Goal: Information Seeking & Learning: Understand process/instructions

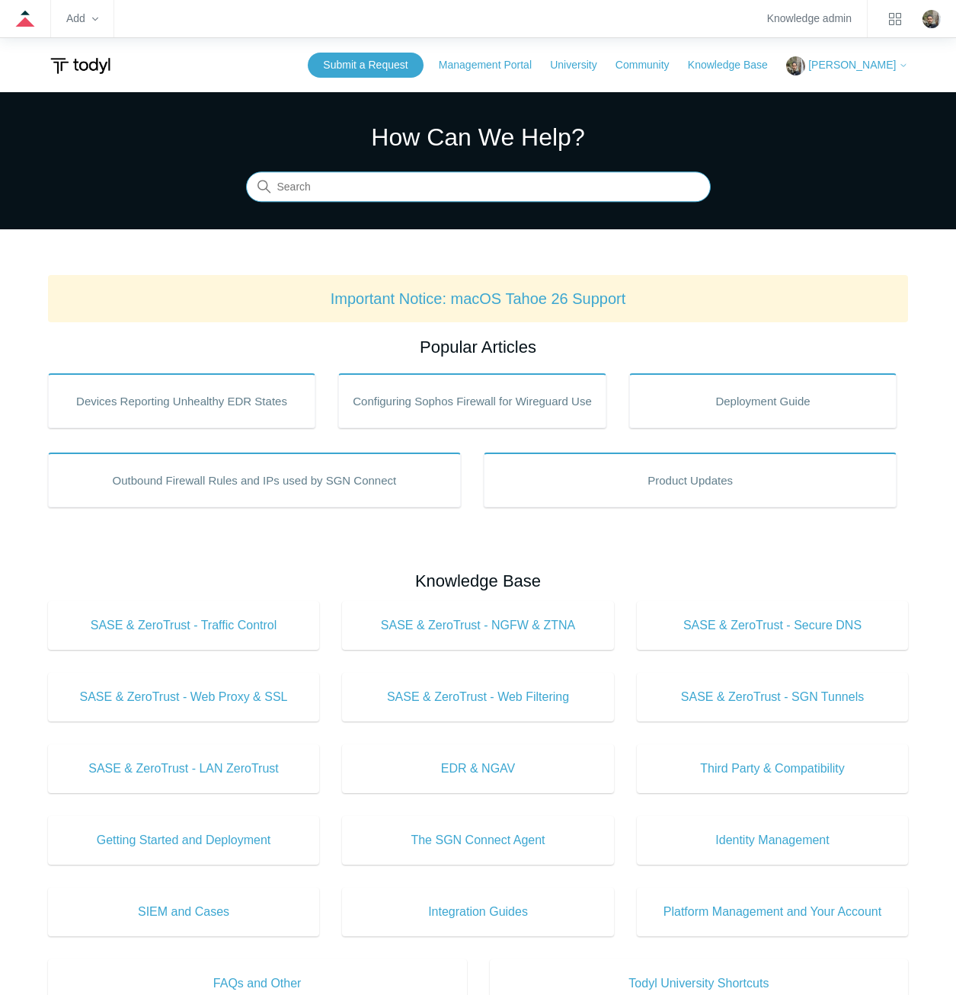
click at [491, 196] on input "Search" at bounding box center [478, 187] width 465 height 30
type input "rename"
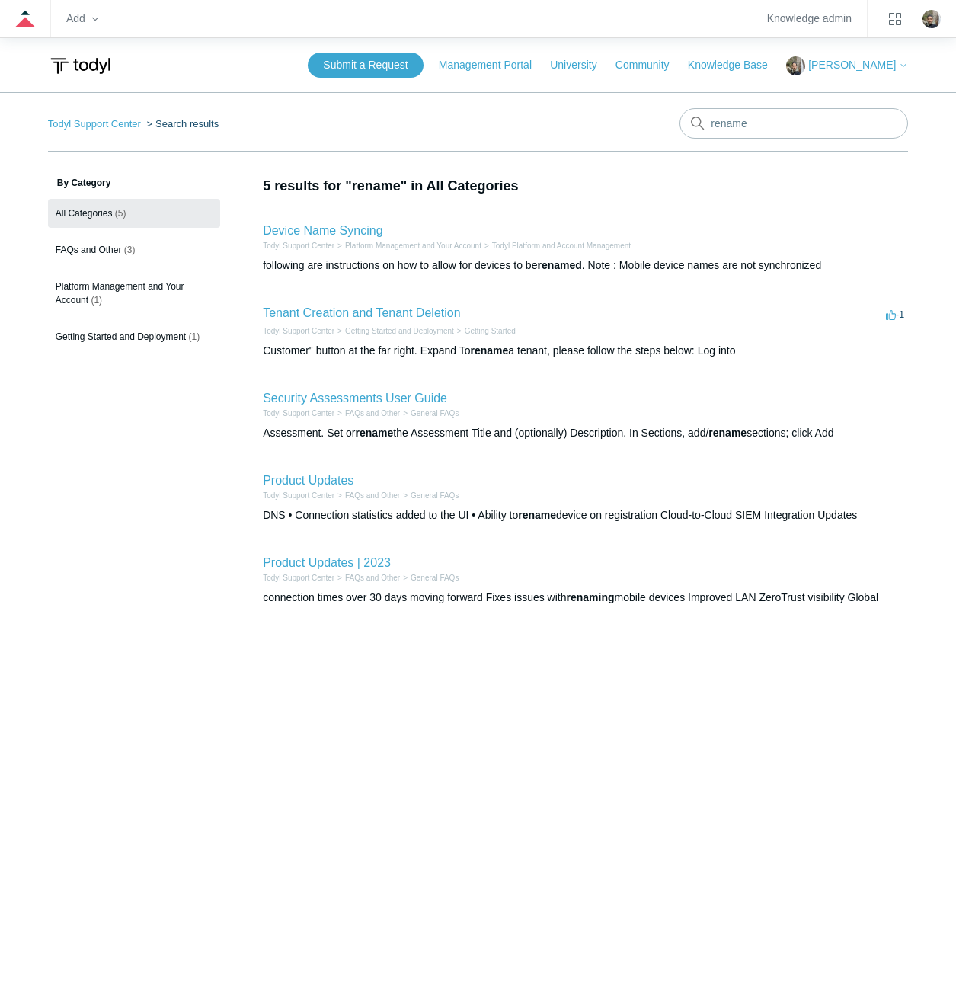
click at [404, 311] on link "Tenant Creation and Tenant Deletion" at bounding box center [361, 312] width 197 height 13
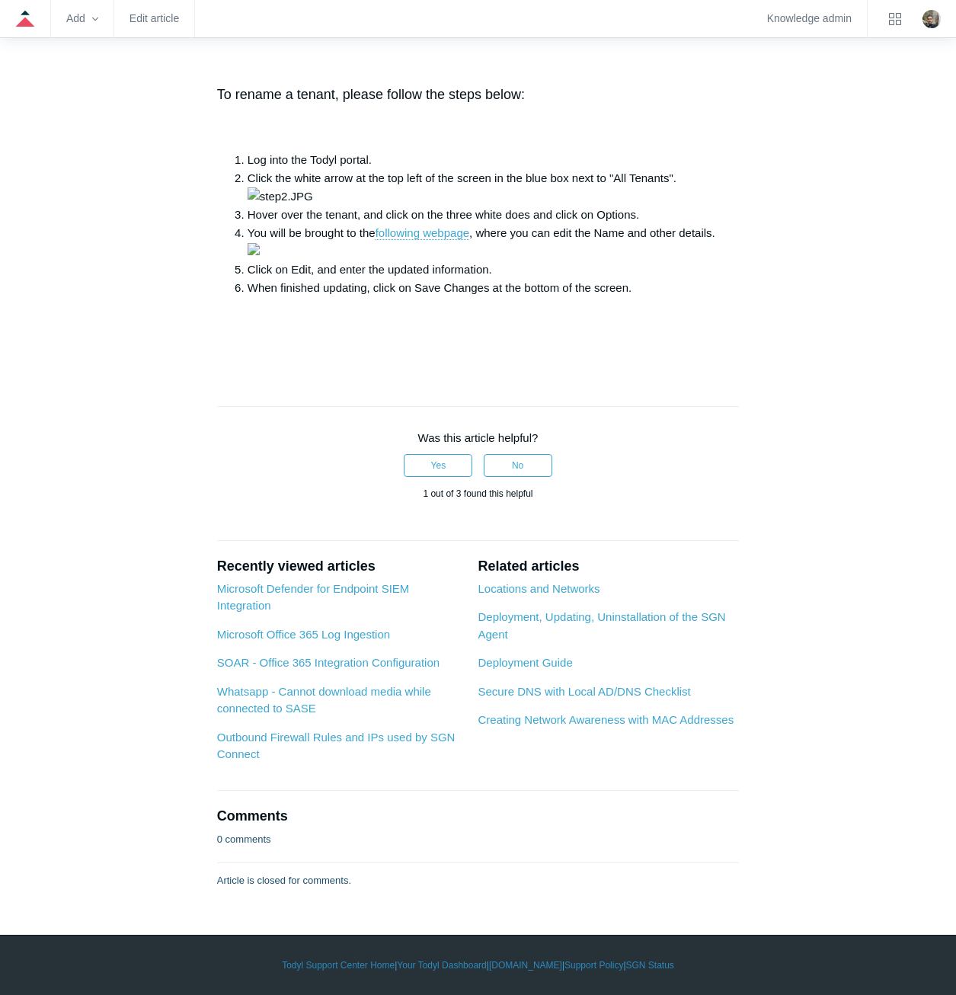
scroll to position [1599, 0]
drag, startPoint x: 216, startPoint y: 448, endPoint x: 543, endPoint y: 450, distance: 327.5
click at [543, 450] on article "Tenant Creation and Tenant Deletion Follow Not yet followed by anyone Tenant cr…" at bounding box center [477, 70] width 567 height 1637
drag, startPoint x: 543, startPoint y: 450, endPoint x: 441, endPoint y: 458, distance: 102.3
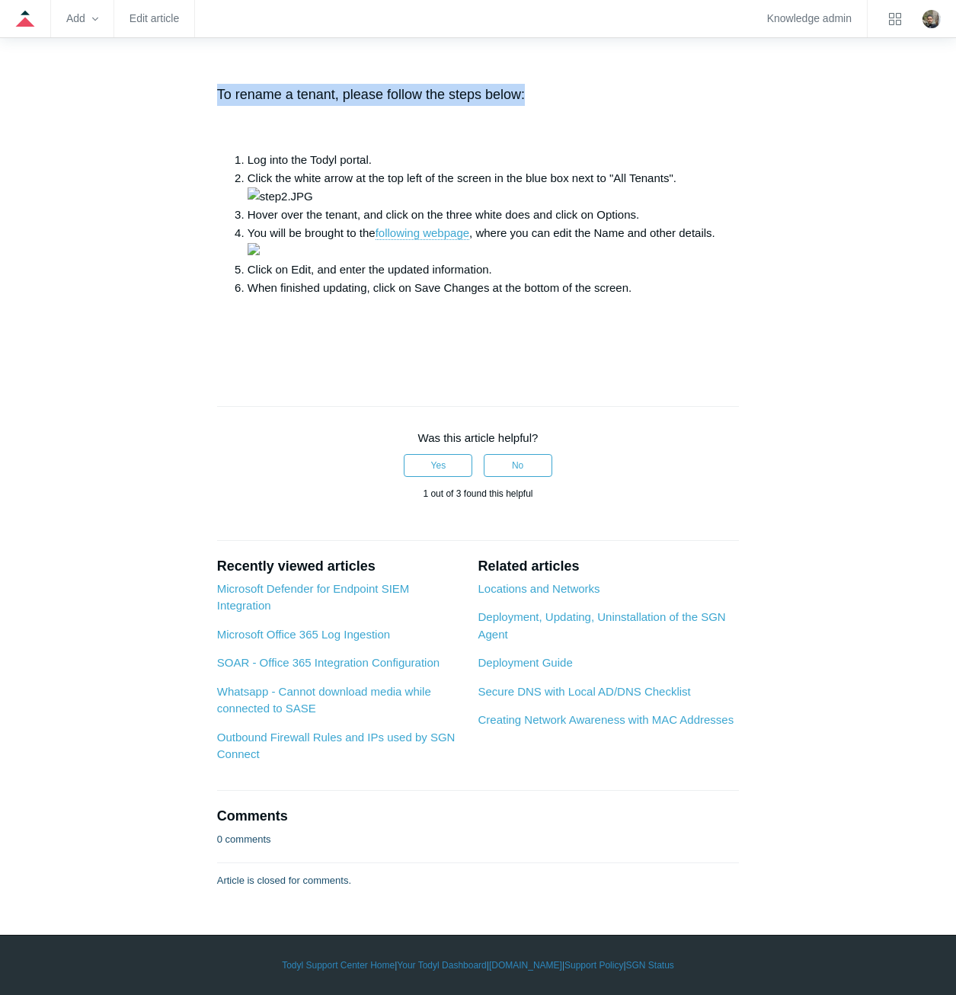
drag, startPoint x: 513, startPoint y: 446, endPoint x: 219, endPoint y: 427, distance: 294.7
drag, startPoint x: 219, startPoint y: 427, endPoint x: 267, endPoint y: 444, distance: 51.8
